Goal: Task Accomplishment & Management: Manage account settings

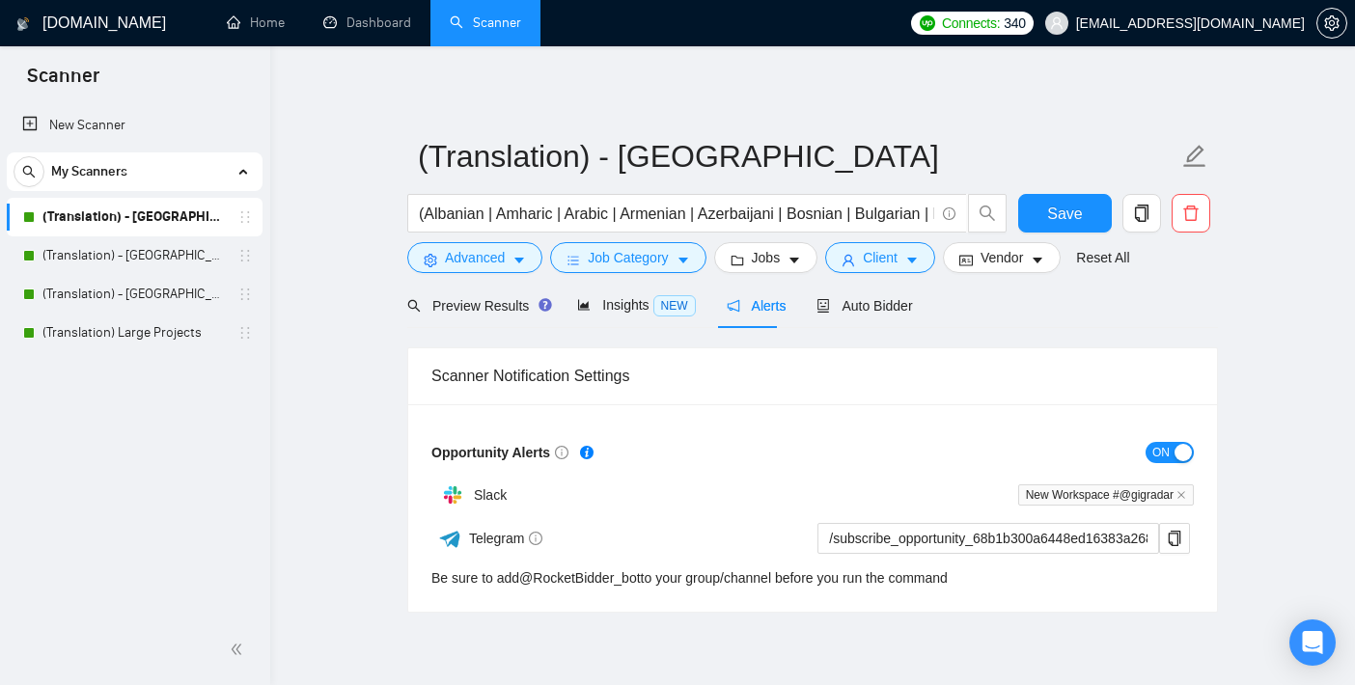
scroll to position [74, 0]
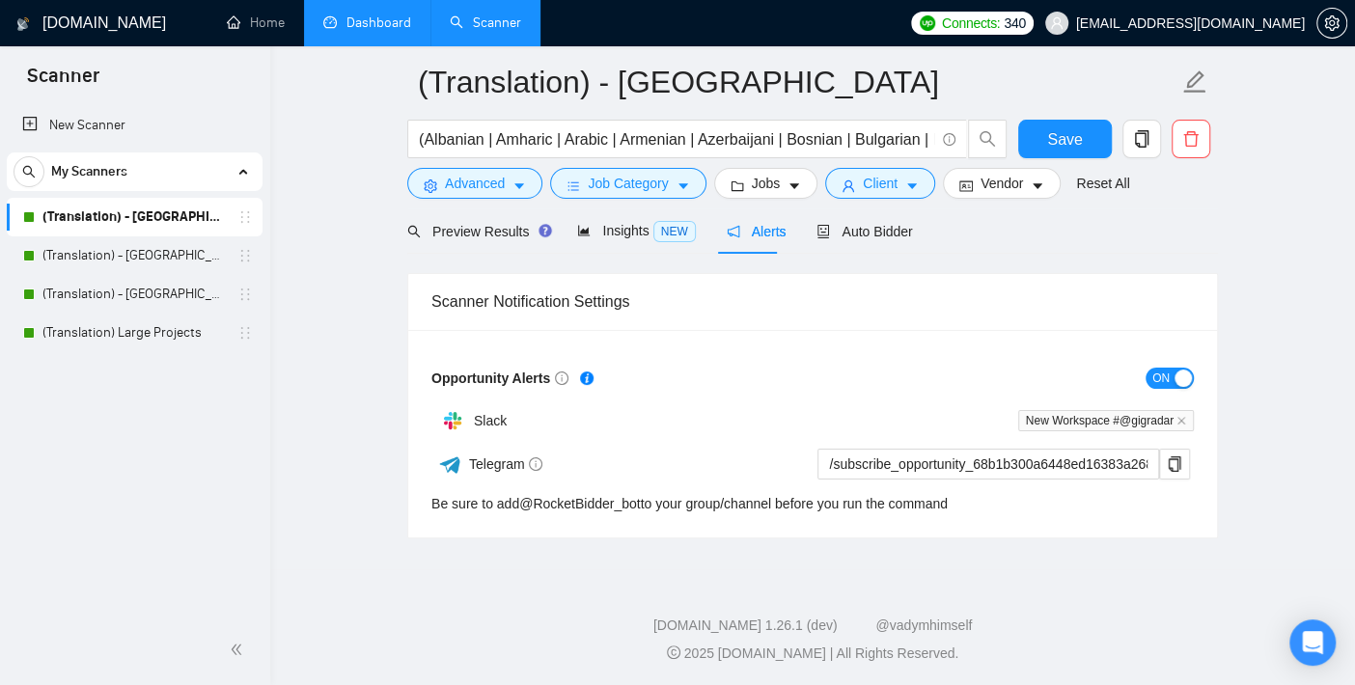
click at [399, 14] on link "Dashboard" at bounding box center [367, 22] width 88 height 16
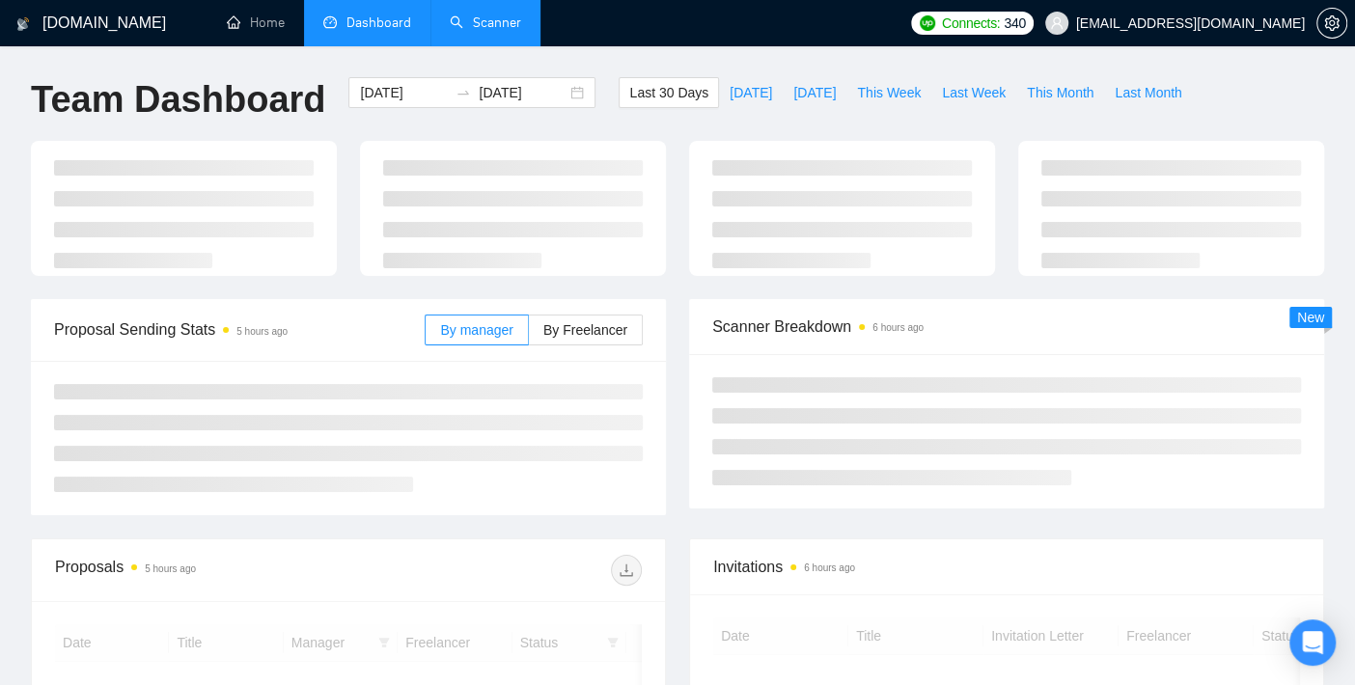
click at [471, 22] on link "Scanner" at bounding box center [485, 22] width 71 height 16
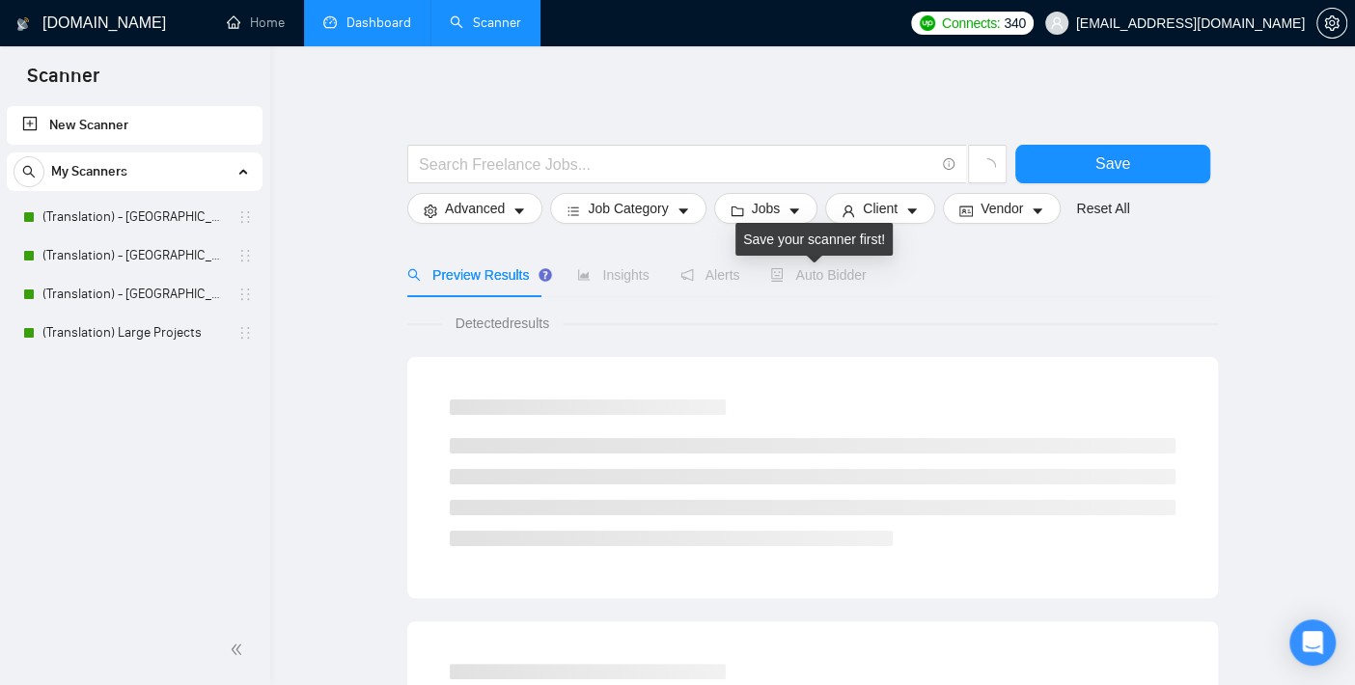
click at [838, 282] on span "Auto Bidder" at bounding box center [818, 274] width 96 height 15
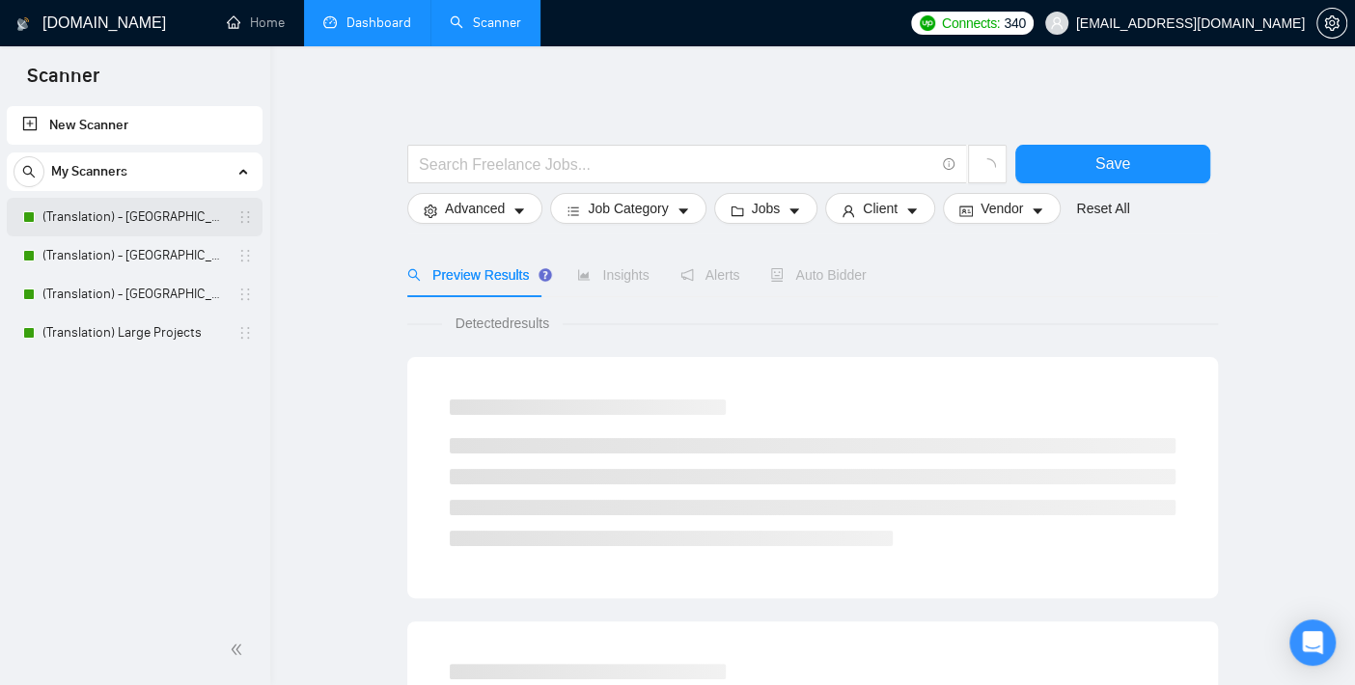
click at [147, 200] on link "(Translation) - [GEOGRAPHIC_DATA]" at bounding box center [133, 217] width 183 height 39
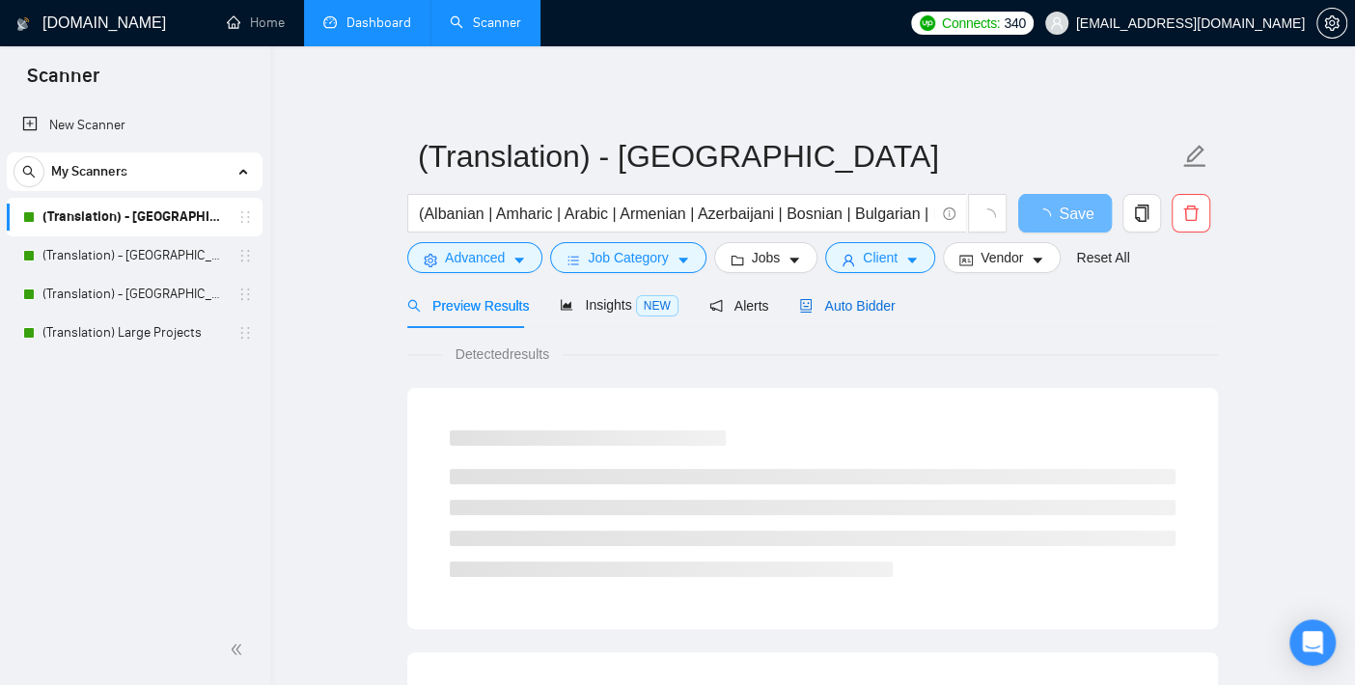
click at [851, 310] on span "Auto Bidder" at bounding box center [847, 305] width 96 height 15
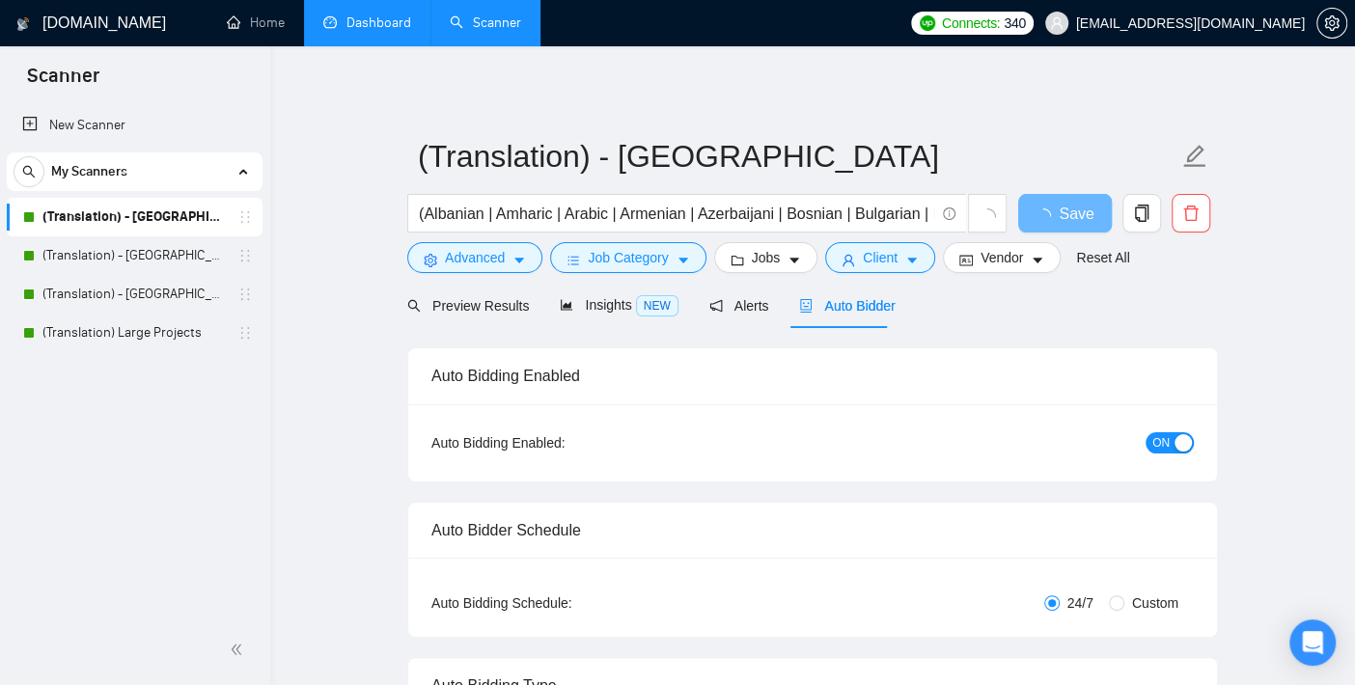
checkbox input "true"
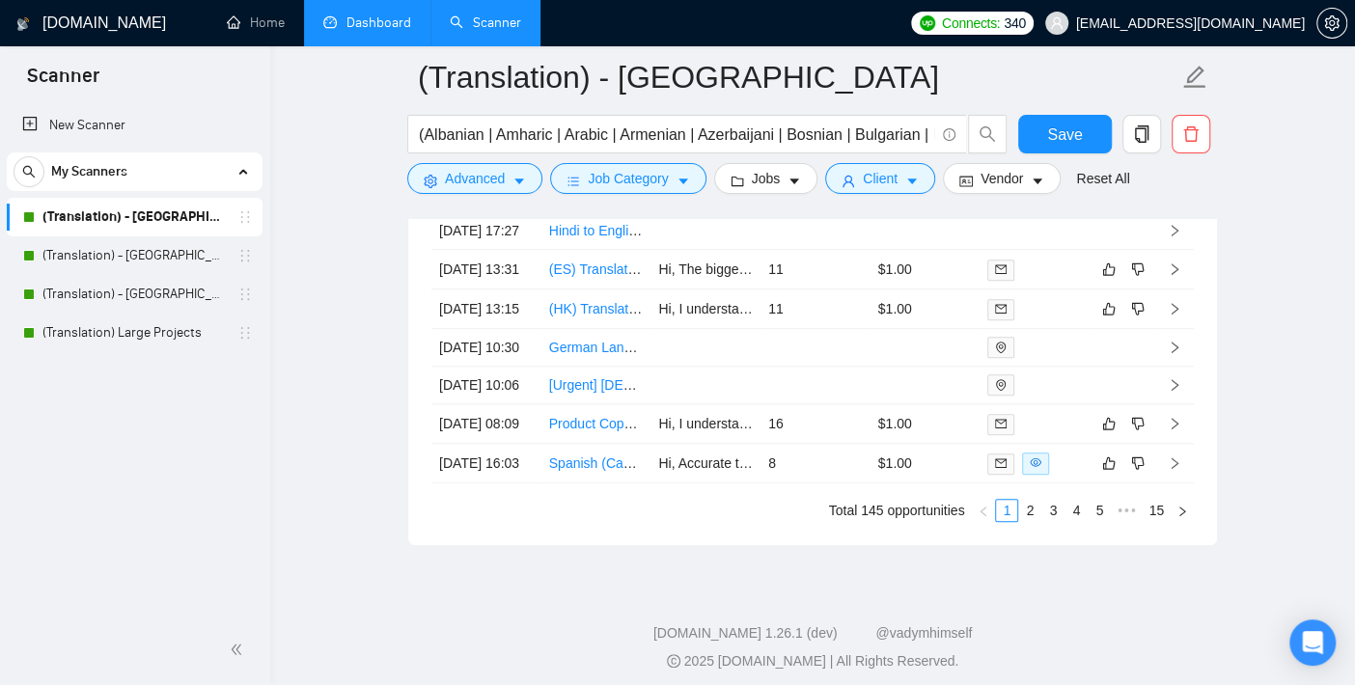
scroll to position [5468, 0]
